Goal: Task Accomplishment & Management: Manage account settings

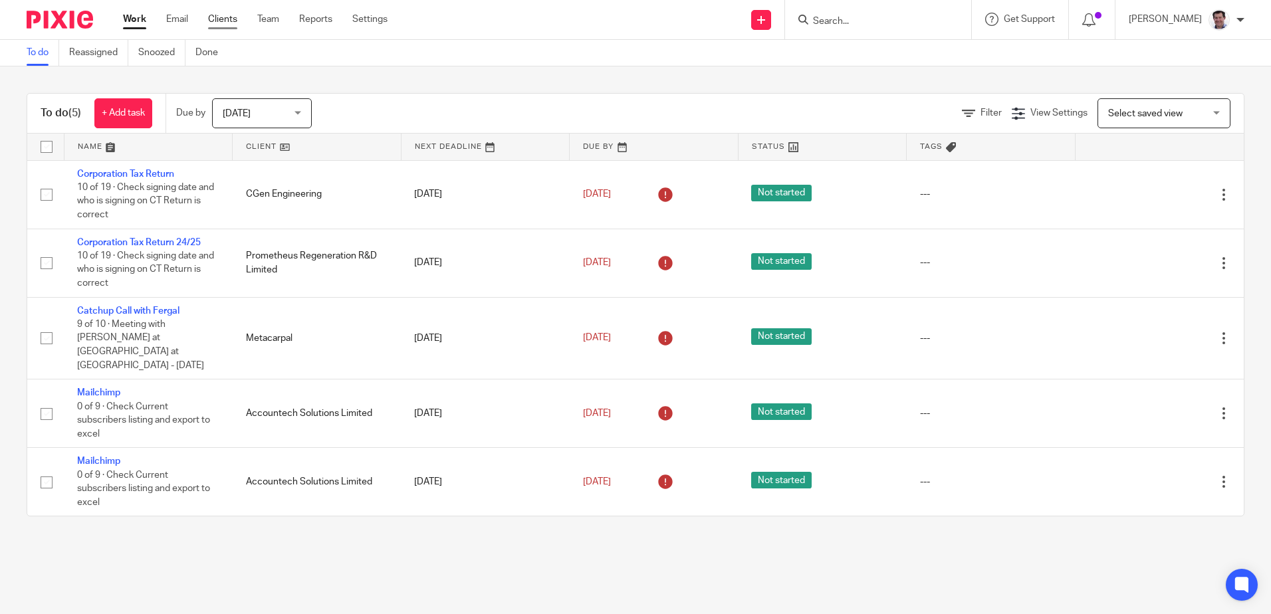
click at [234, 21] on link "Clients" at bounding box center [222, 19] width 29 height 13
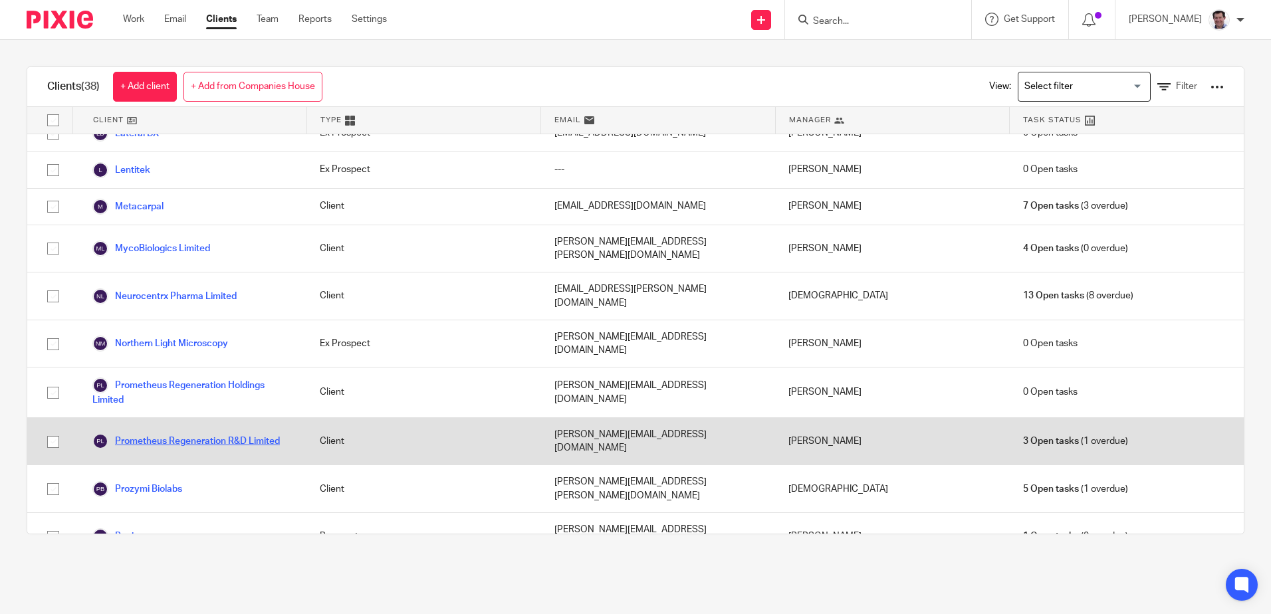
scroll to position [798, 0]
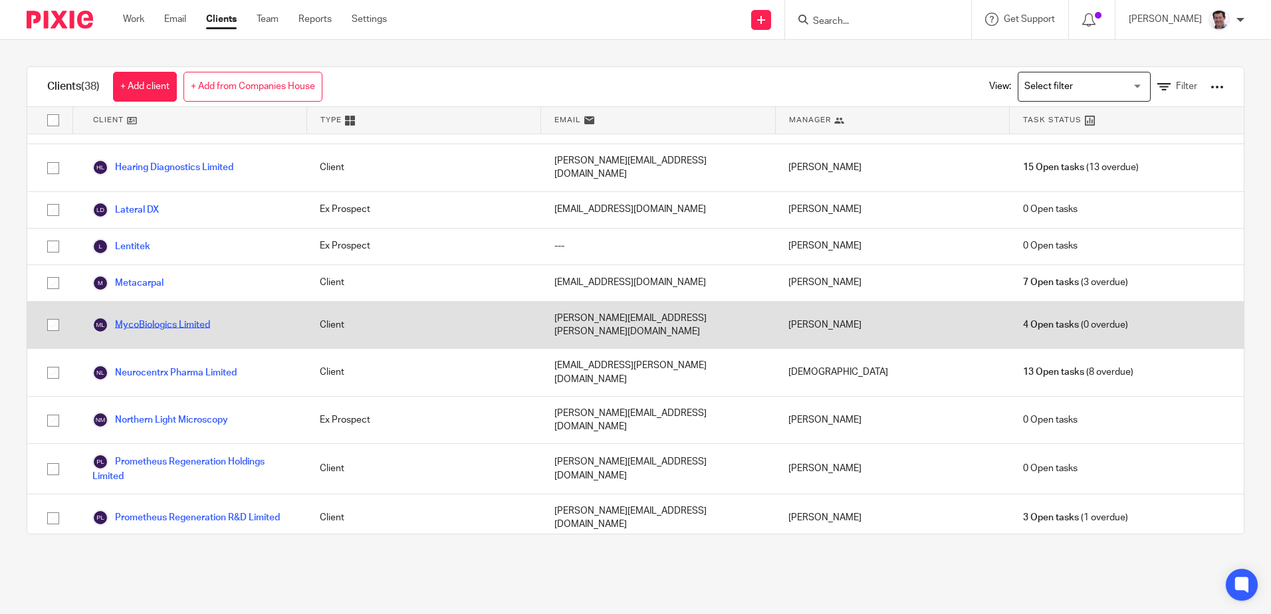
click at [144, 317] on link "MycoBiologics Limited" at bounding box center [151, 325] width 118 height 16
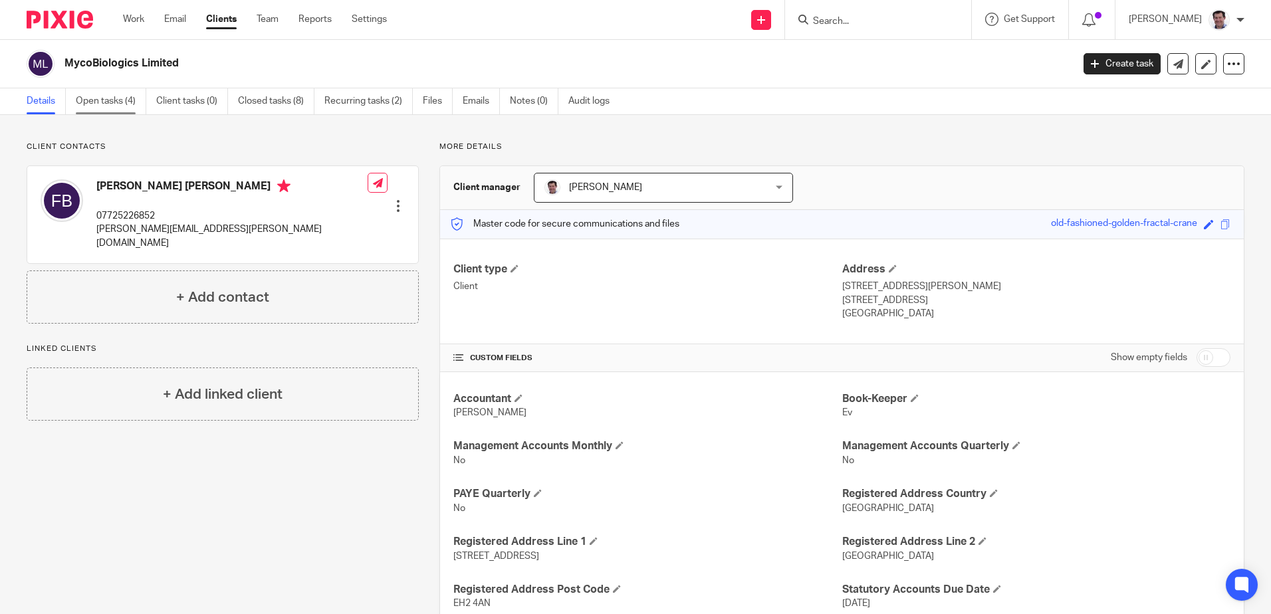
click at [102, 98] on link "Open tasks (4)" at bounding box center [111, 101] width 70 height 26
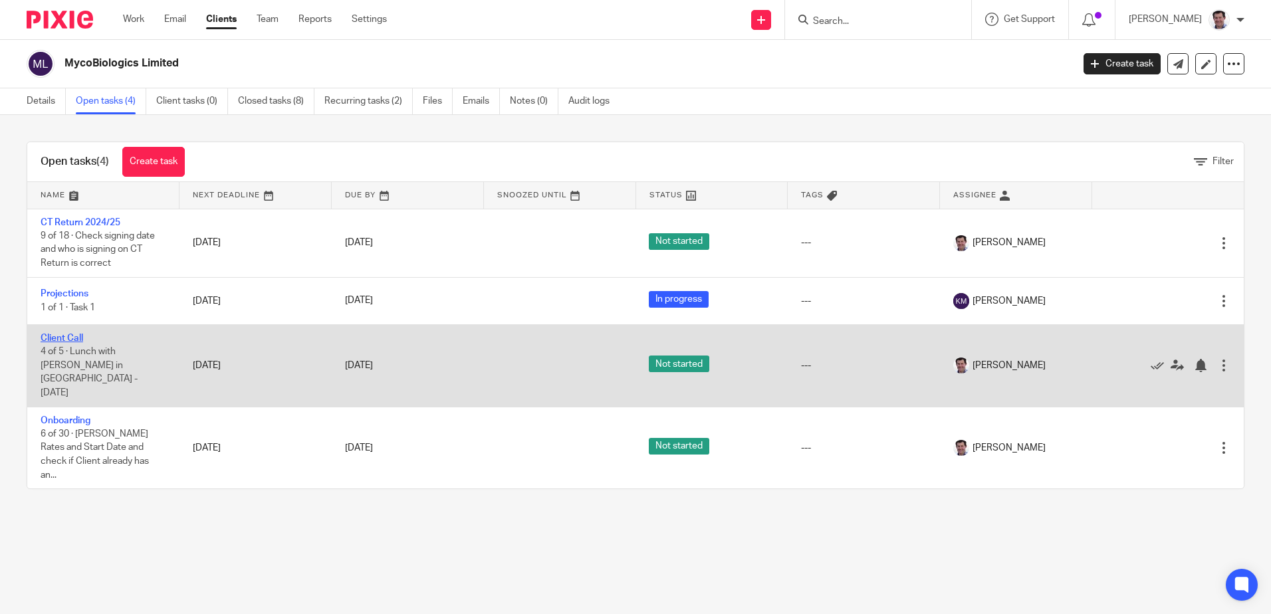
click at [58, 335] on link "Client Call" at bounding box center [62, 338] width 43 height 9
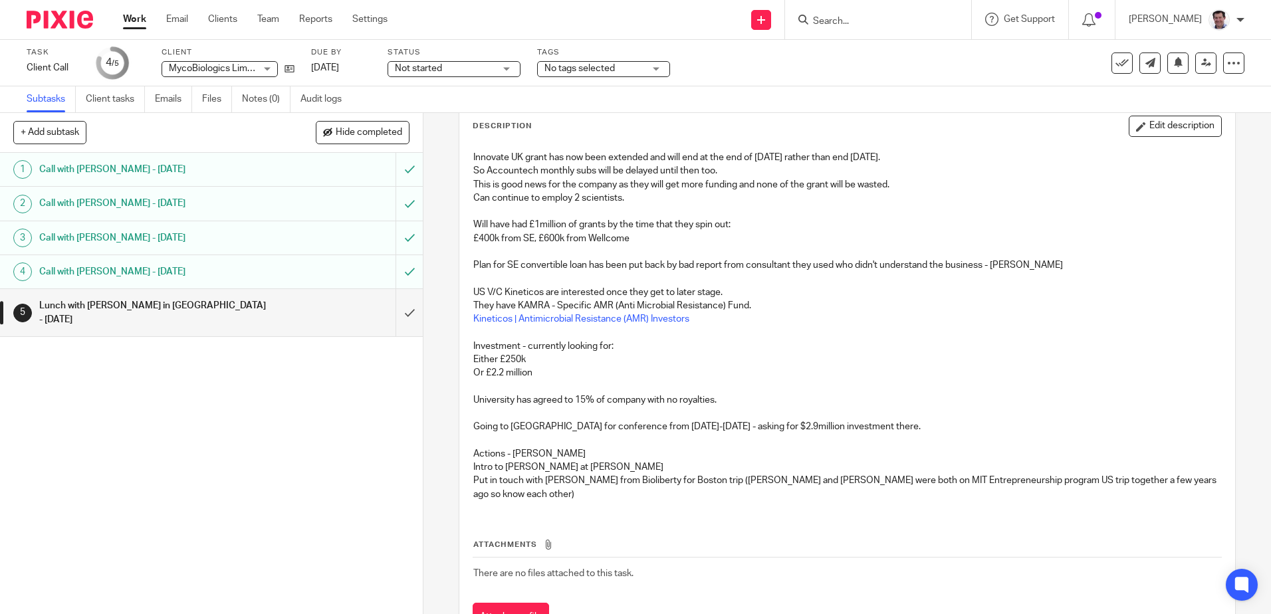
scroll to position [52, 0]
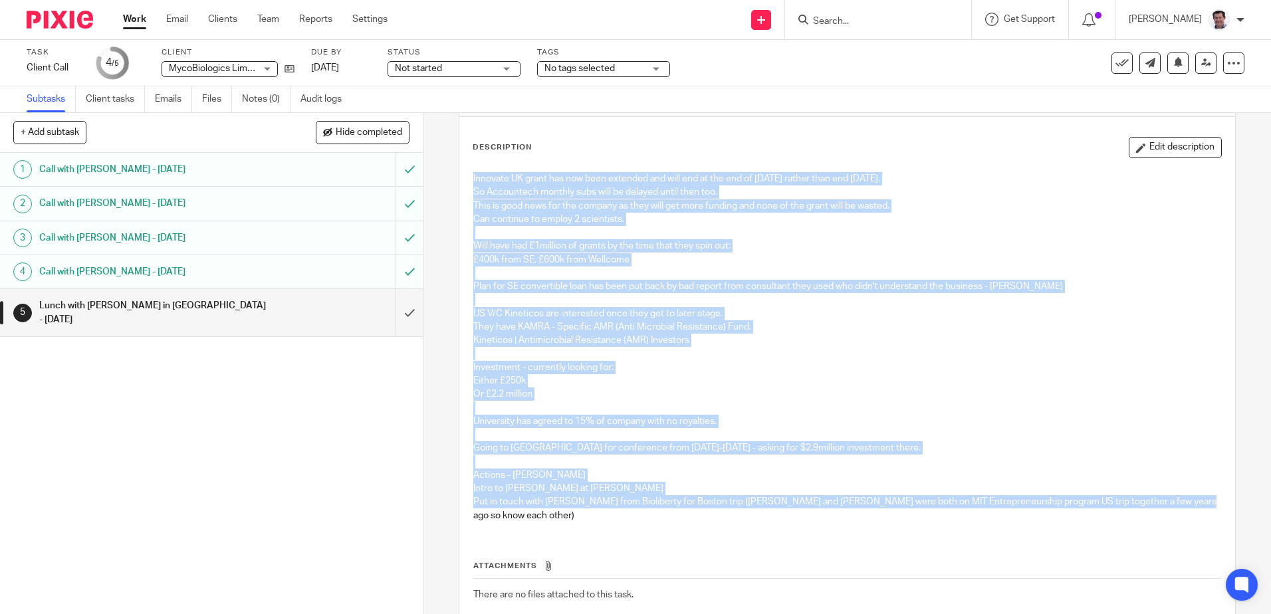
drag, startPoint x: 1185, startPoint y: 501, endPoint x: 469, endPoint y: 168, distance: 789.5
click at [469, 168] on div "Innovate UK grant has now been extended and will end at the end of Jan 26 rathe…" at bounding box center [847, 349] width 760 height 367
drag, startPoint x: 469, startPoint y: 168, endPoint x: 499, endPoint y: 185, distance: 34.2
copy div "Innovate UK grant has now been extended and will end at the end of Jan 26 rathe…"
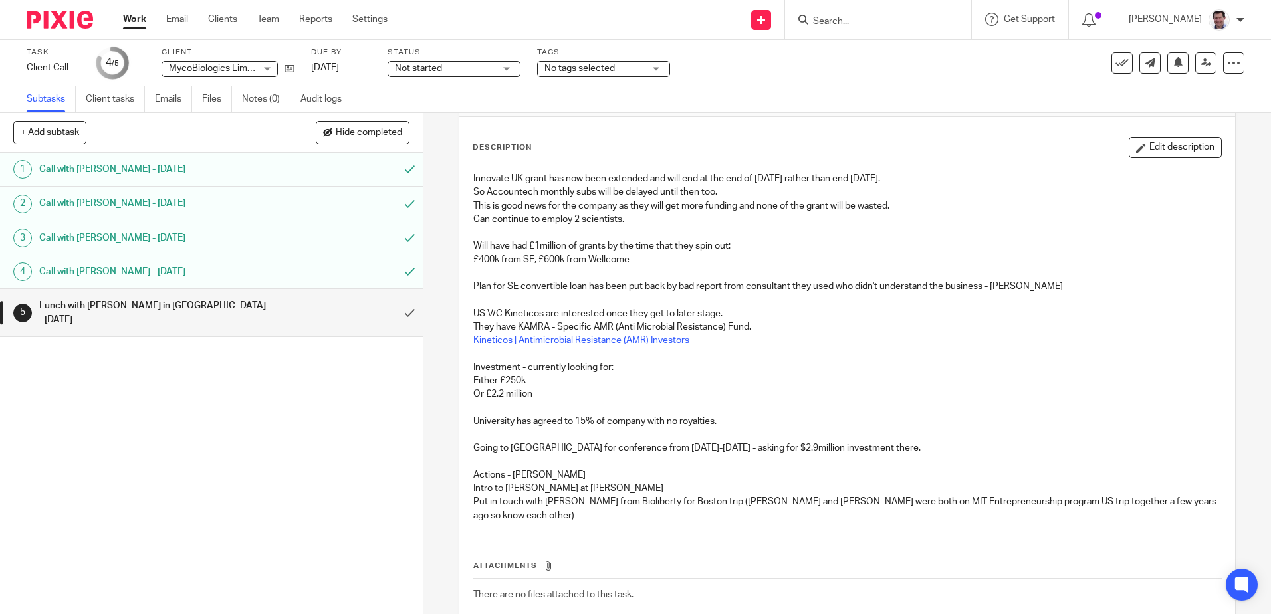
click at [318, 522] on div "1 Call with Fiona Rudkin - 29 May 2024 2 Call with Fiona Rudkin - 11 July 2024 …" at bounding box center [211, 383] width 423 height 461
click at [134, 277] on h1 "Call with [PERSON_NAME] - [DATE]" at bounding box center [153, 272] width 229 height 20
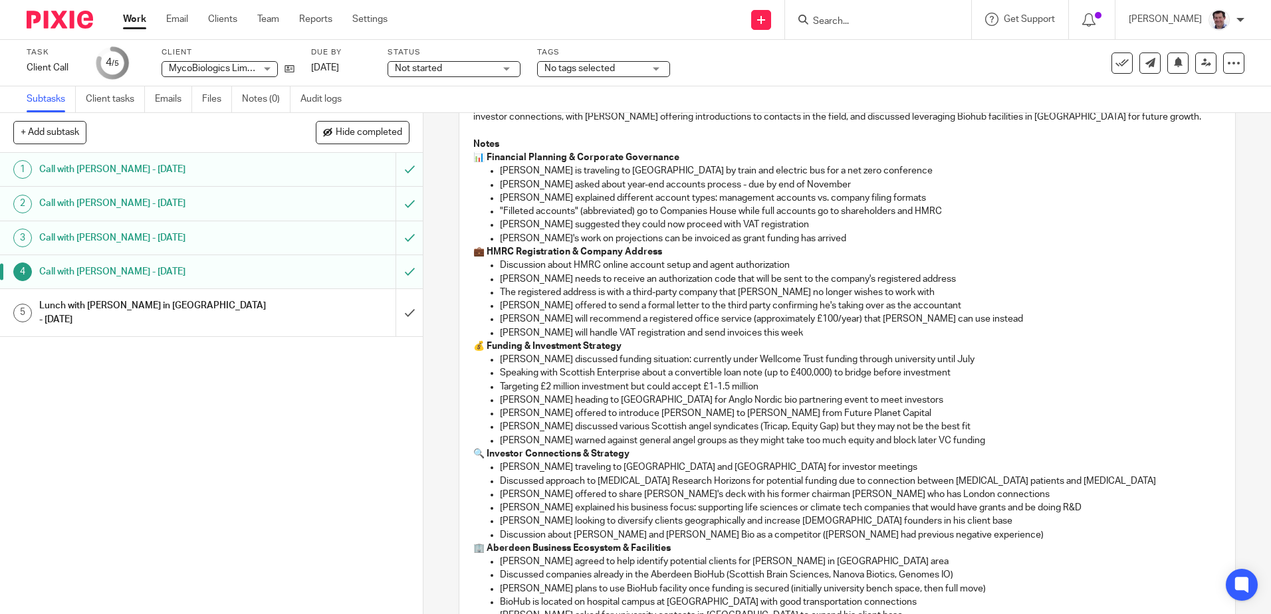
scroll to position [199, 0]
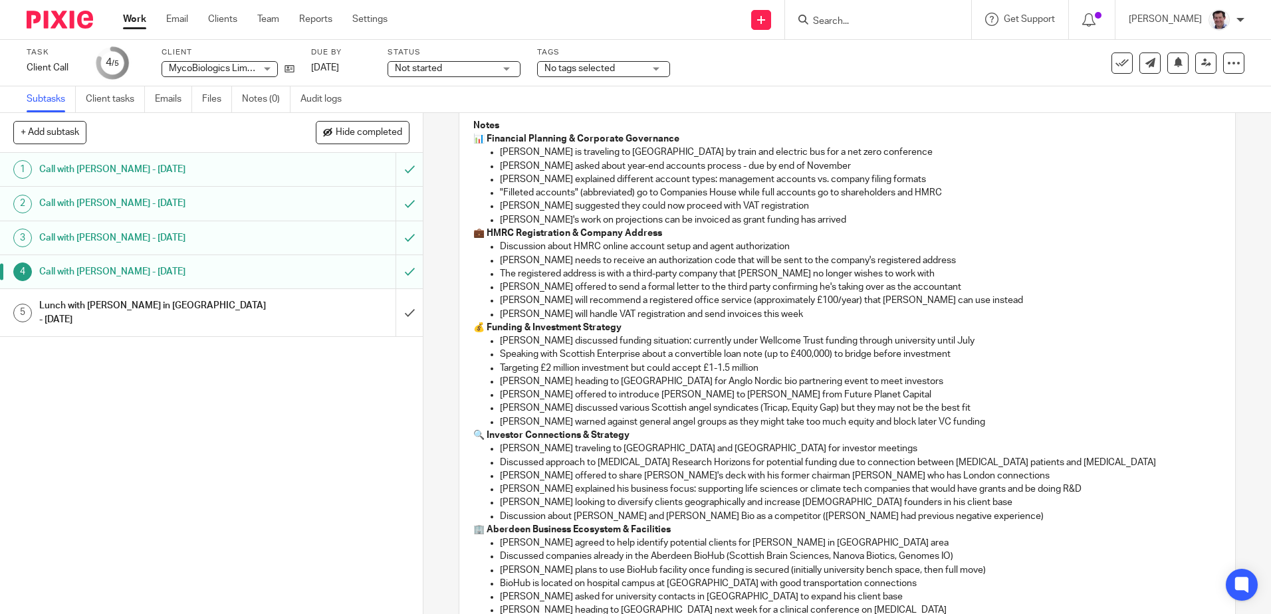
click at [161, 306] on h1 "Lunch with [PERSON_NAME] in [GEOGRAPHIC_DATA] - [DATE]" at bounding box center [153, 313] width 229 height 34
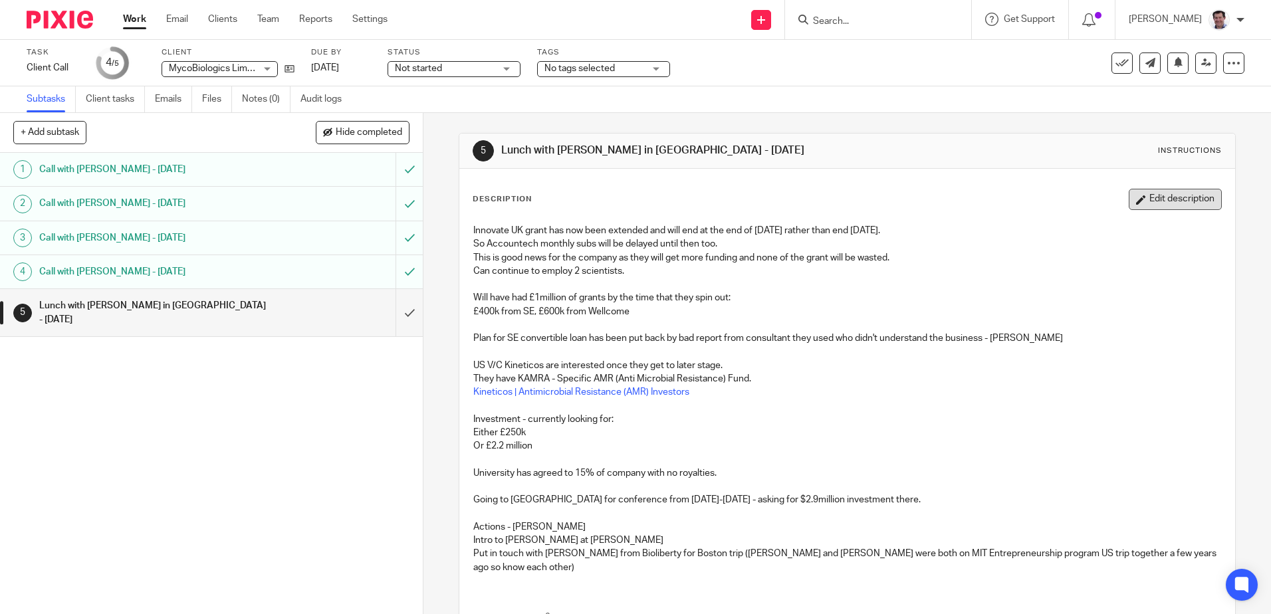
click at [1146, 199] on button "Edit description" at bounding box center [1175, 199] width 93 height 21
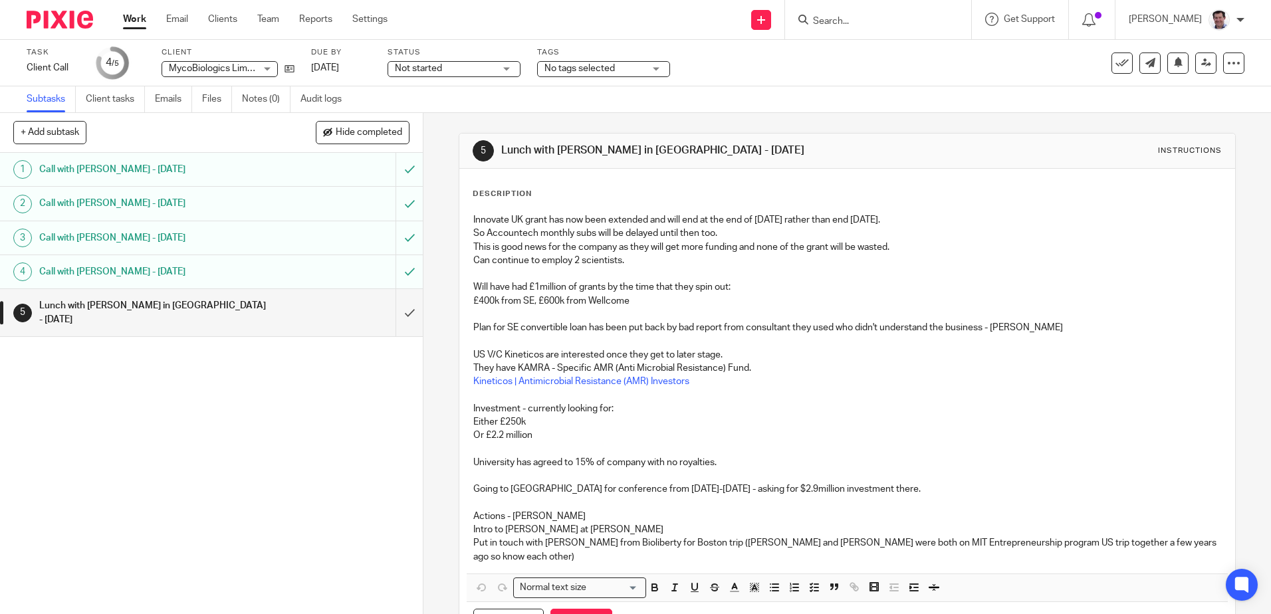
click at [521, 217] on p "Innovate UK grant has now been extended and will end at the end of [DATE] rathe…" at bounding box center [846, 219] width 747 height 13
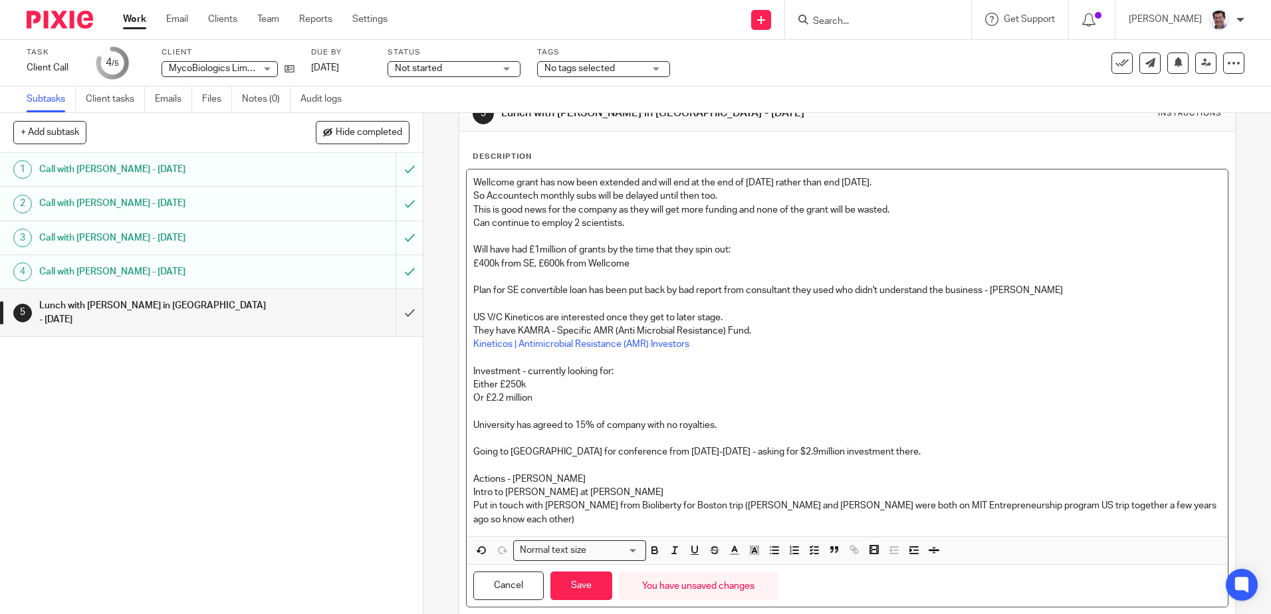
scroll to position [58, 0]
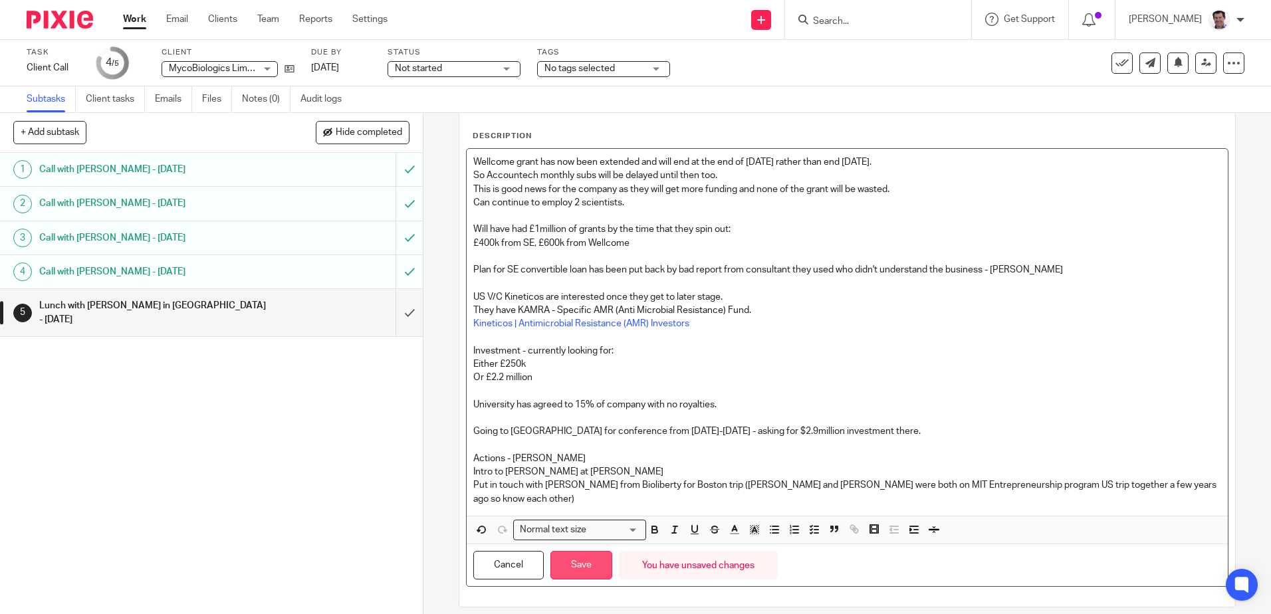
click at [585, 557] on button "Save" at bounding box center [581, 565] width 62 height 29
